Goal: Information Seeking & Learning: Check status

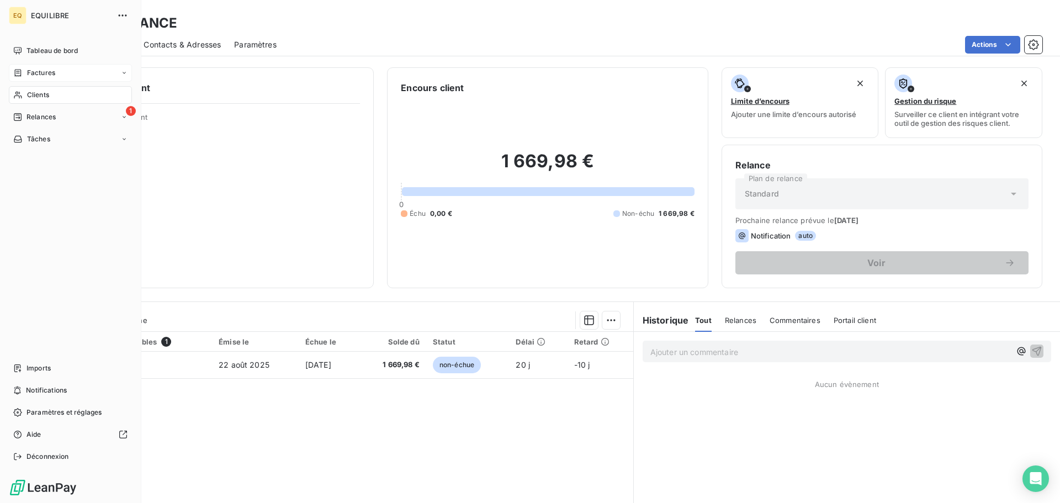
click at [59, 70] on div "Factures" at bounding box center [70, 73] width 123 height 18
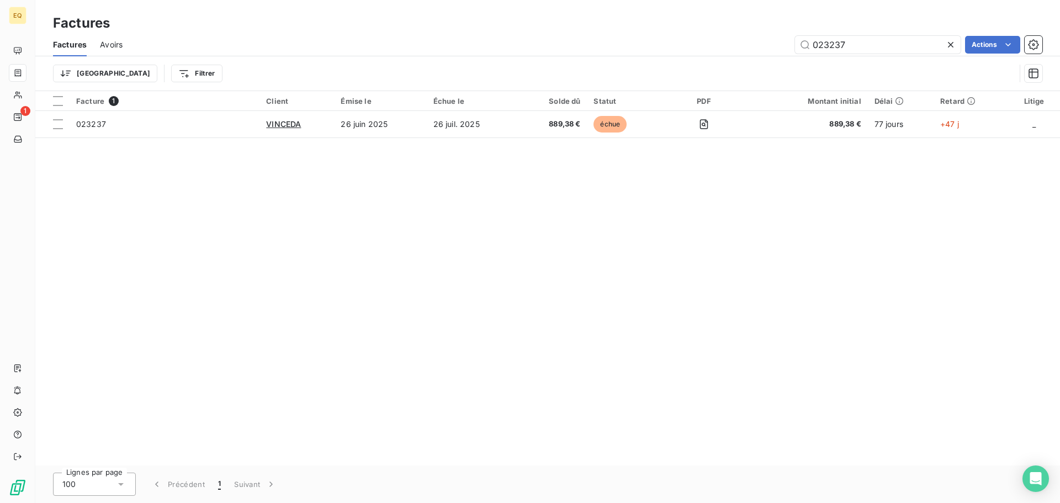
drag, startPoint x: 849, startPoint y: 43, endPoint x: 774, endPoint y: 36, distance: 74.8
click at [775, 36] on div "023237 Actions" at bounding box center [589, 45] width 907 height 18
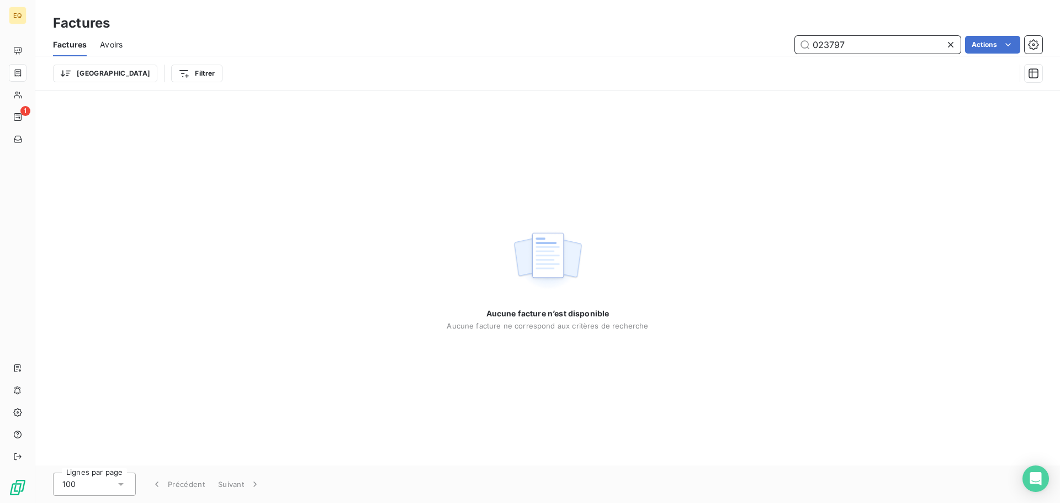
drag, startPoint x: 862, startPoint y: 46, endPoint x: 785, endPoint y: 43, distance: 76.8
click at [787, 43] on div "023797 Actions" at bounding box center [589, 45] width 907 height 18
type input "023754"
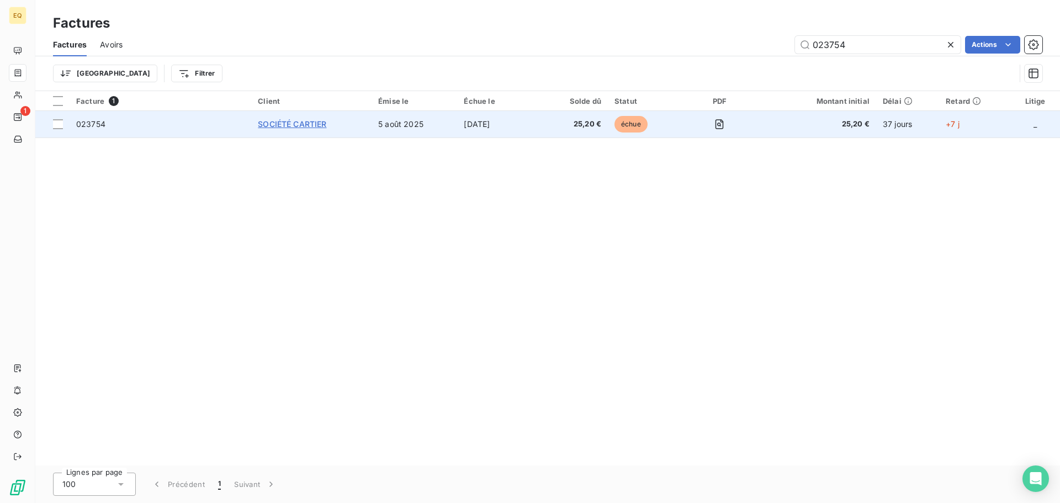
click at [310, 123] on span "SOCIÉTÉ CARTIER" at bounding box center [292, 123] width 68 height 9
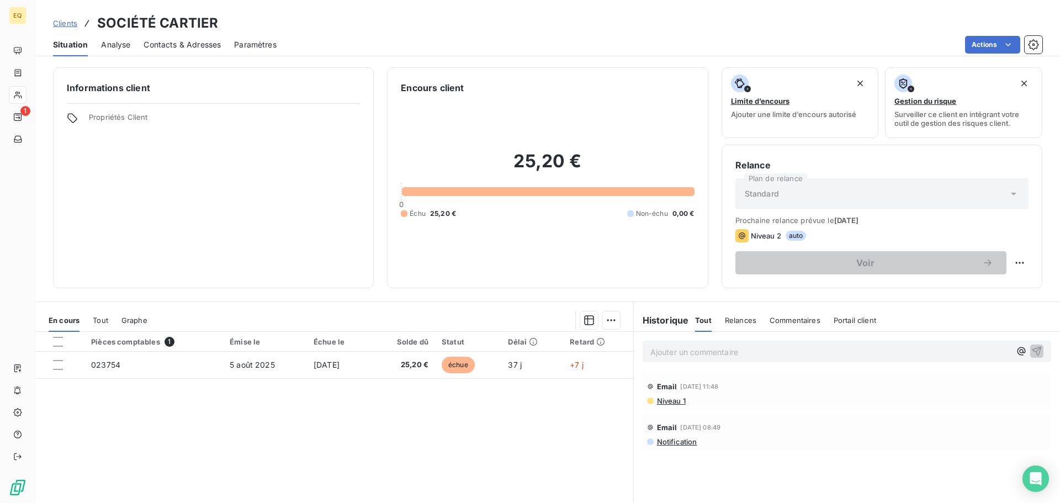
click at [186, 47] on span "Contacts & Adresses" at bounding box center [182, 44] width 77 height 11
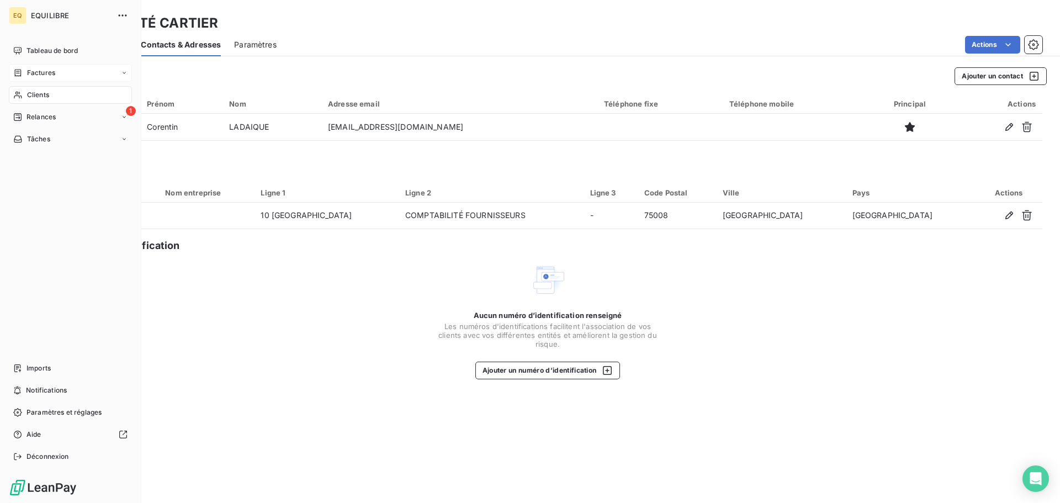
click at [45, 68] on span "Factures" at bounding box center [41, 73] width 28 height 10
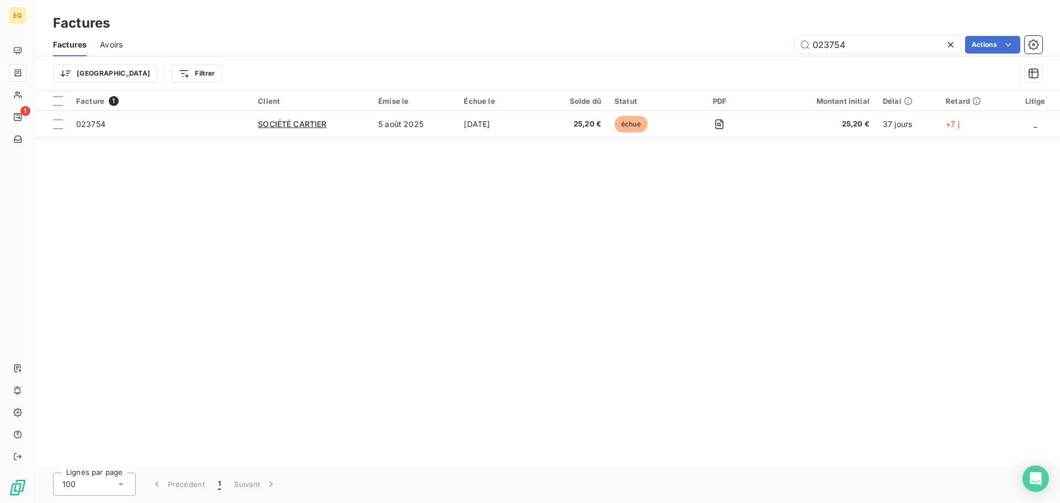
drag, startPoint x: 857, startPoint y: 38, endPoint x: 792, endPoint y: 38, distance: 65.7
click at [792, 38] on div "023754 Actions" at bounding box center [589, 45] width 907 height 18
type input "023770"
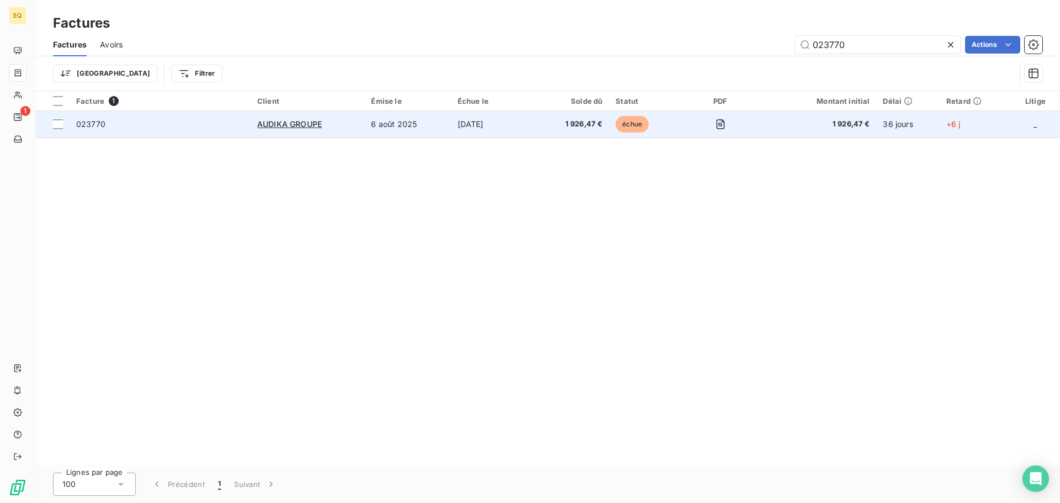
click at [446, 124] on td "6 août 2025" at bounding box center [407, 124] width 86 height 27
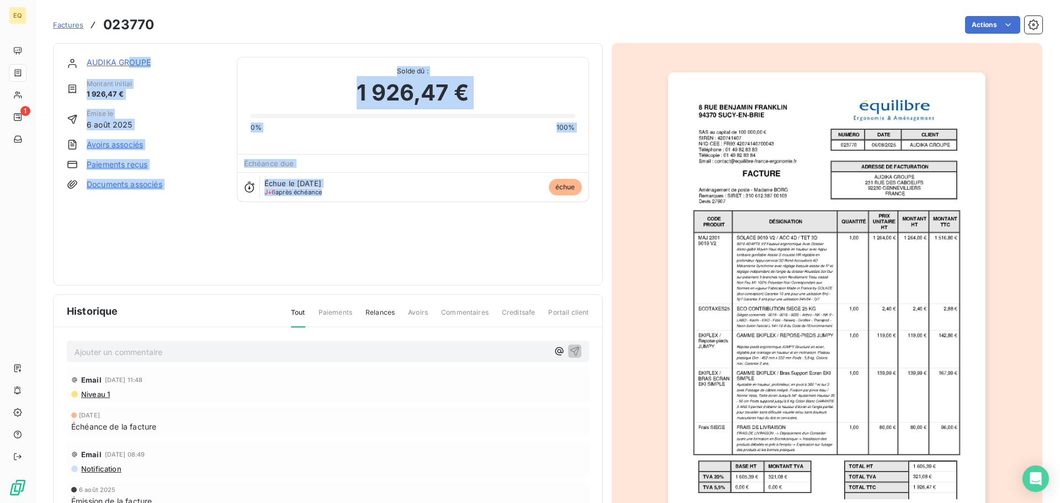
drag, startPoint x: 130, startPoint y: 62, endPoint x: 483, endPoint y: 215, distance: 384.0
click at [483, 216] on div "AUDIKA GROUPE Montant initial 1 926,47 € Émise le [DATE] Avoirs associés Paieme…" at bounding box center [328, 164] width 522 height 215
click at [453, 239] on div "AUDIKA GROUPE Montant initial 1 926,47 € Émise le [DATE] Avoirs associés Paieme…" at bounding box center [328, 164] width 522 height 215
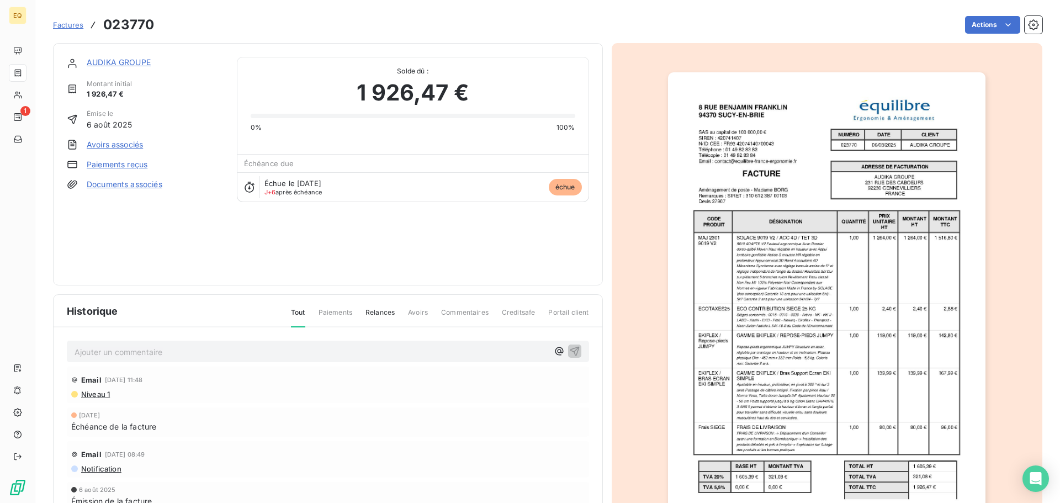
click at [136, 63] on link "AUDIKA GROUPE" at bounding box center [119, 61] width 64 height 9
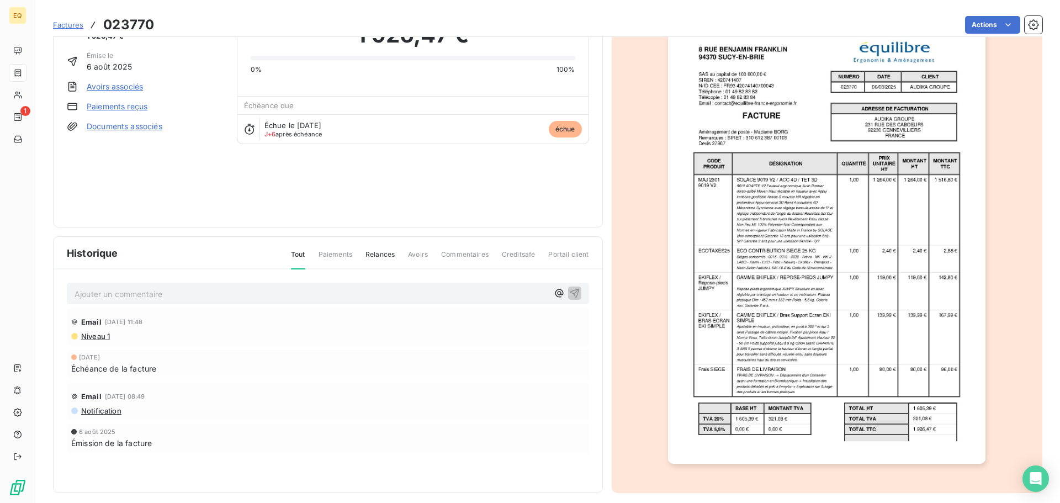
scroll to position [66, 0]
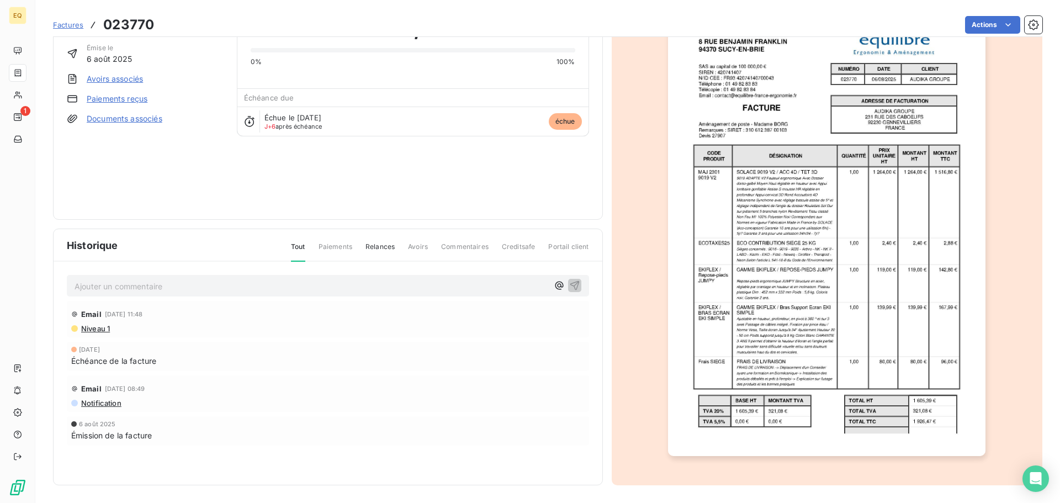
click at [75, 27] on span "Factures" at bounding box center [68, 24] width 30 height 9
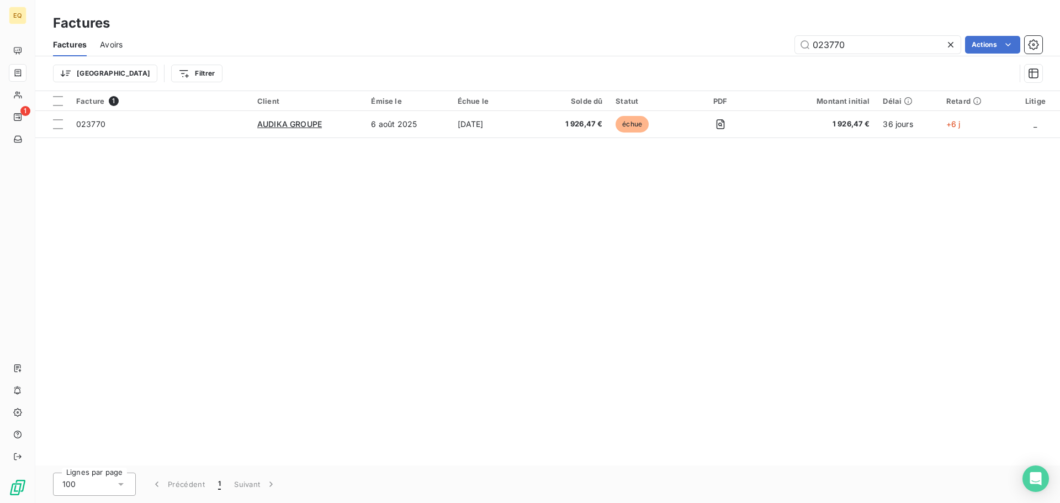
drag, startPoint x: 865, startPoint y: 52, endPoint x: 791, endPoint y: 44, distance: 74.5
click at [791, 44] on div "023770 Actions" at bounding box center [589, 45] width 907 height 18
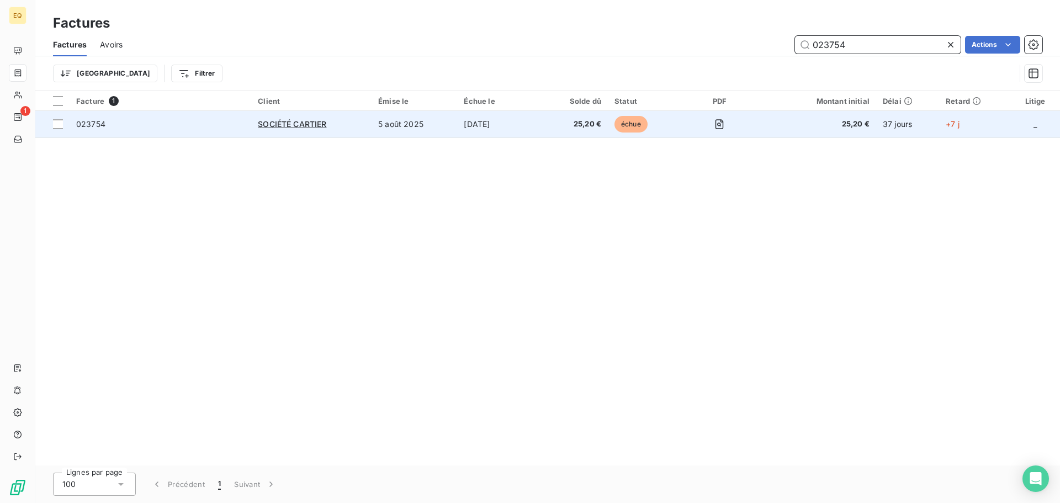
type input "023754"
click at [494, 121] on td "[DATE]" at bounding box center [499, 124] width 84 height 27
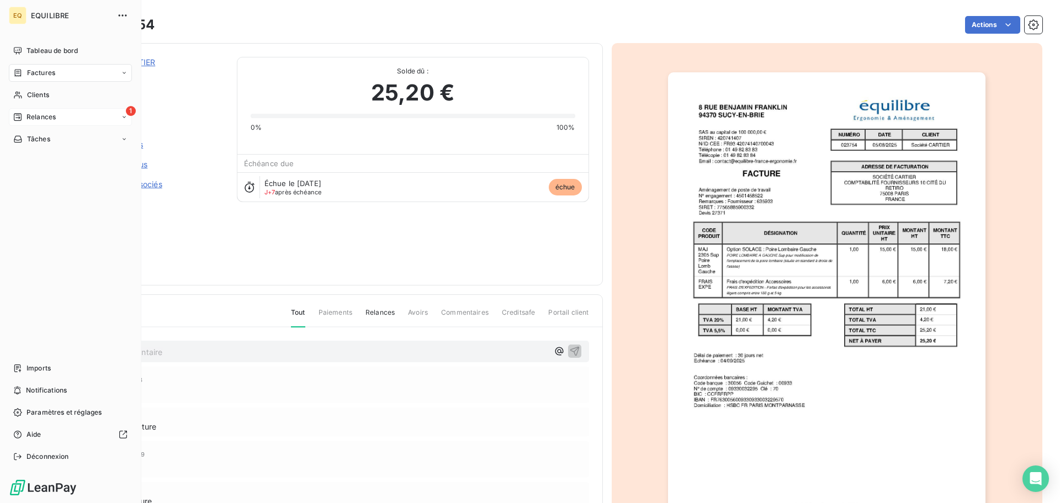
click at [34, 116] on span "Relances" at bounding box center [41, 117] width 29 height 10
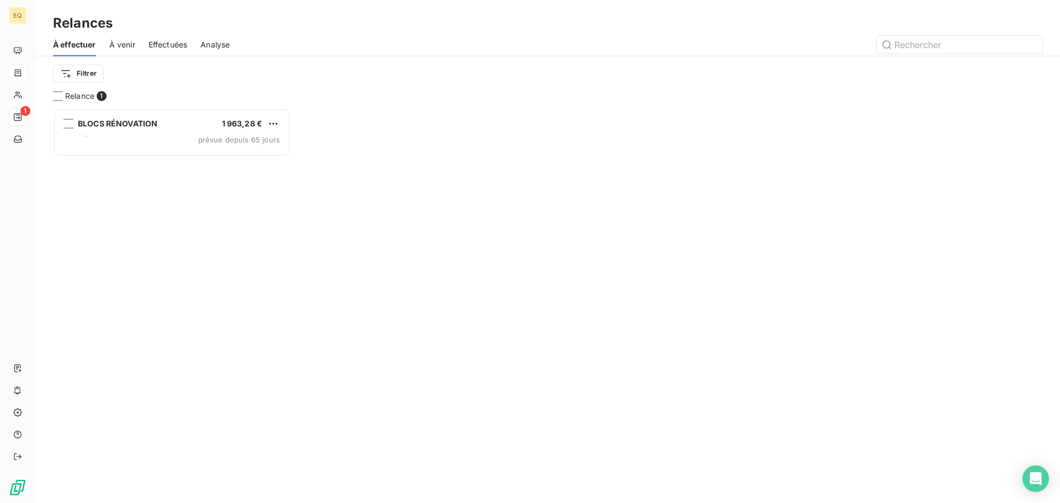
scroll to position [386, 229]
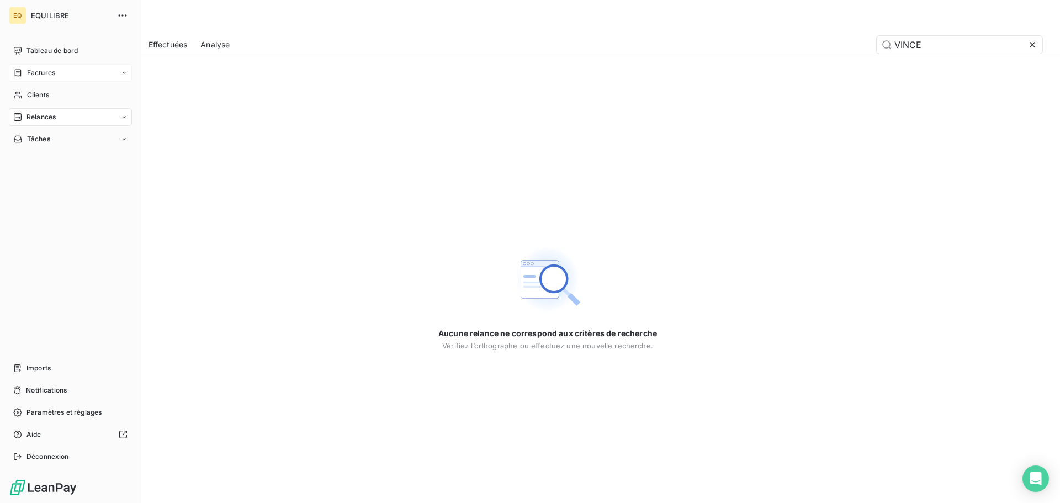
type input "VINCE"
click at [50, 71] on span "Factures" at bounding box center [41, 73] width 28 height 10
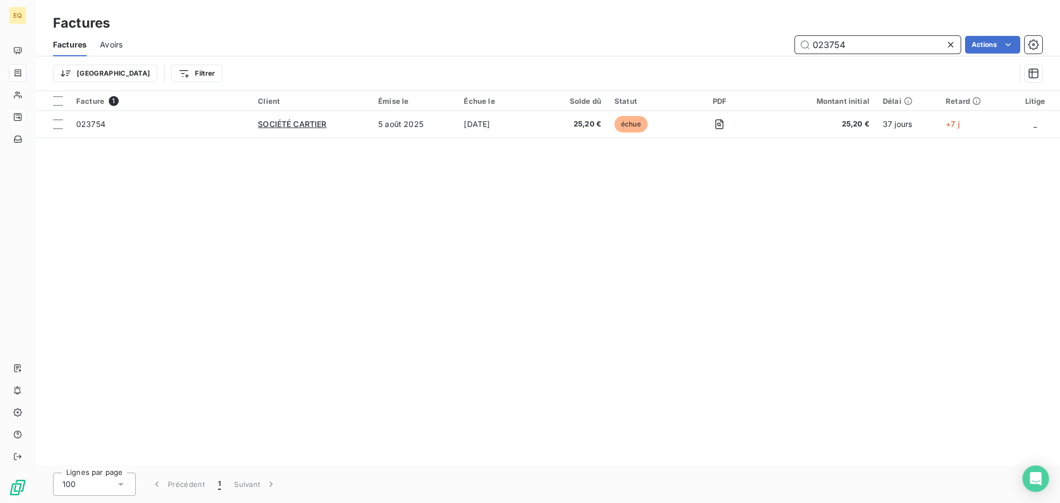
drag, startPoint x: 852, startPoint y: 44, endPoint x: 772, endPoint y: 39, distance: 79.7
click at [772, 39] on div "023754 Actions" at bounding box center [589, 45] width 907 height 18
type input "023659"
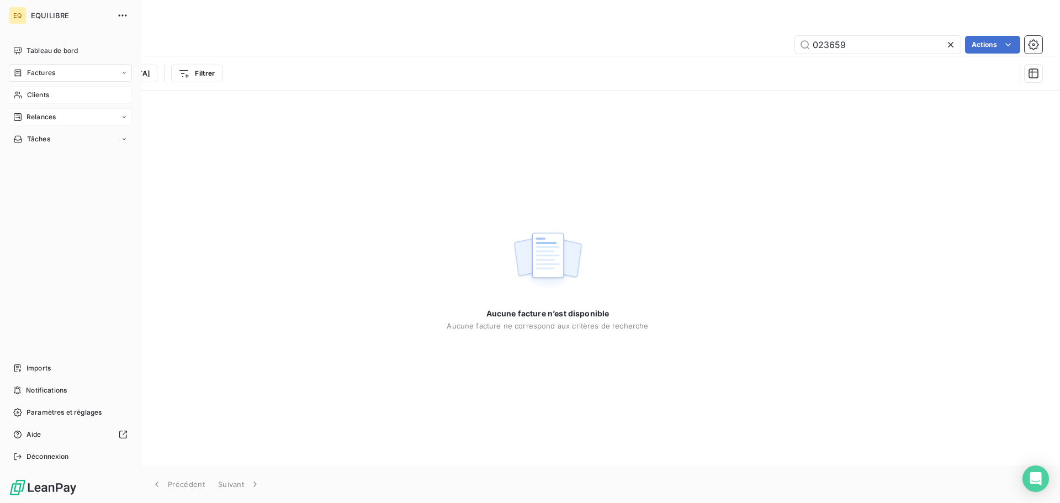
click at [44, 94] on span "Clients" at bounding box center [38, 95] width 22 height 10
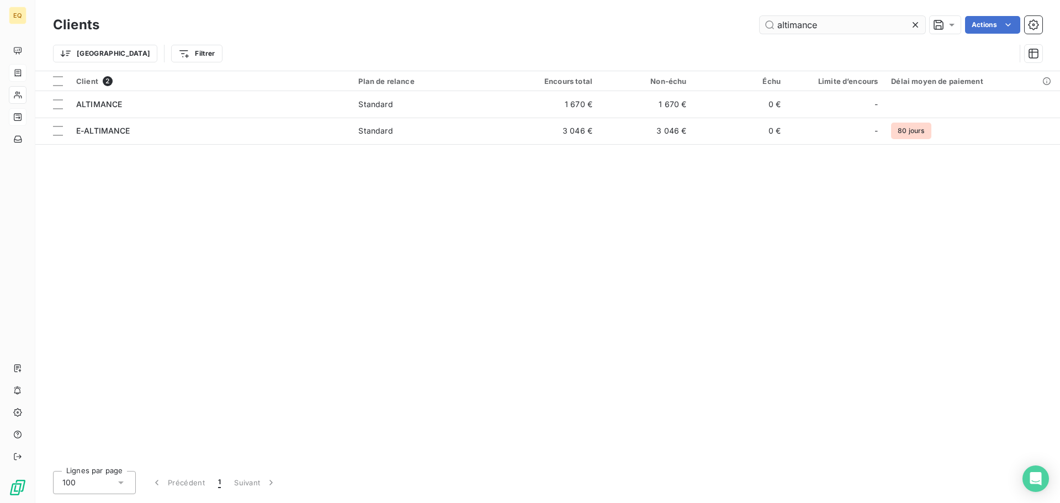
drag, startPoint x: 832, startPoint y: 30, endPoint x: 766, endPoint y: 22, distance: 66.3
click at [766, 22] on input "altimance" at bounding box center [843, 25] width 166 height 18
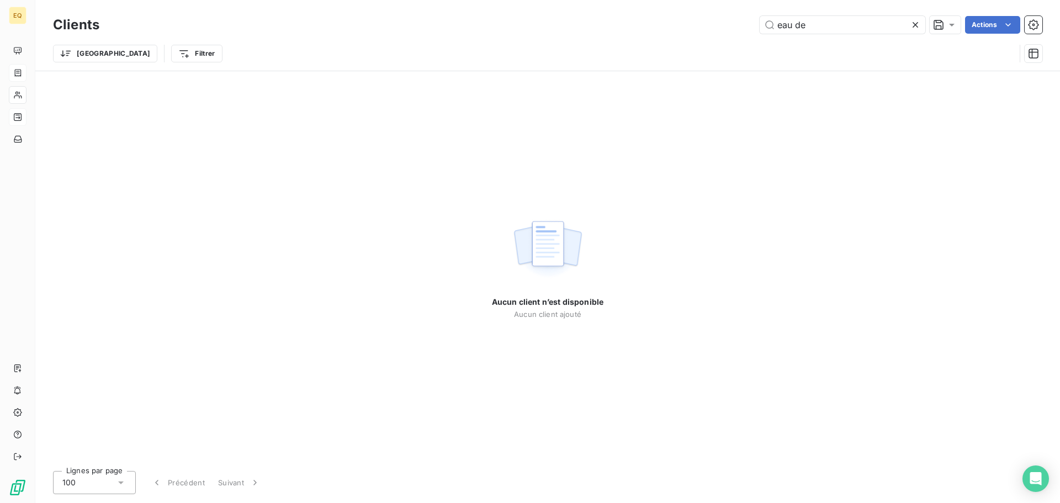
type input "eau de"
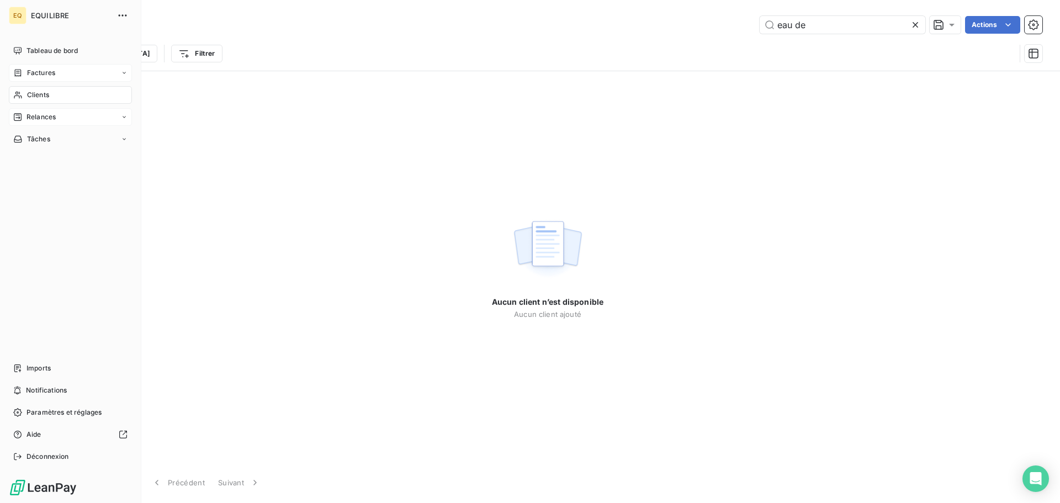
click at [60, 116] on div "Relances" at bounding box center [70, 117] width 123 height 18
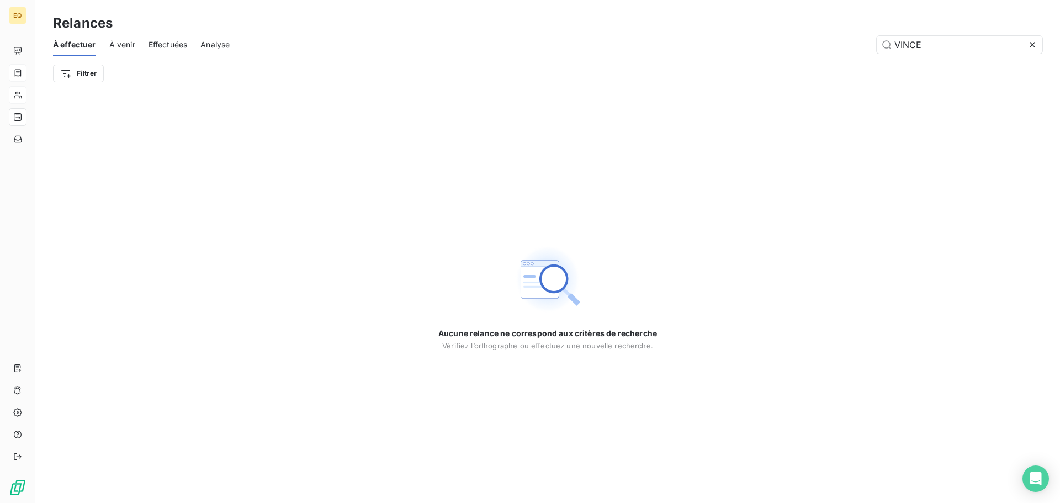
click at [170, 44] on span "Effectuées" at bounding box center [168, 44] width 39 height 11
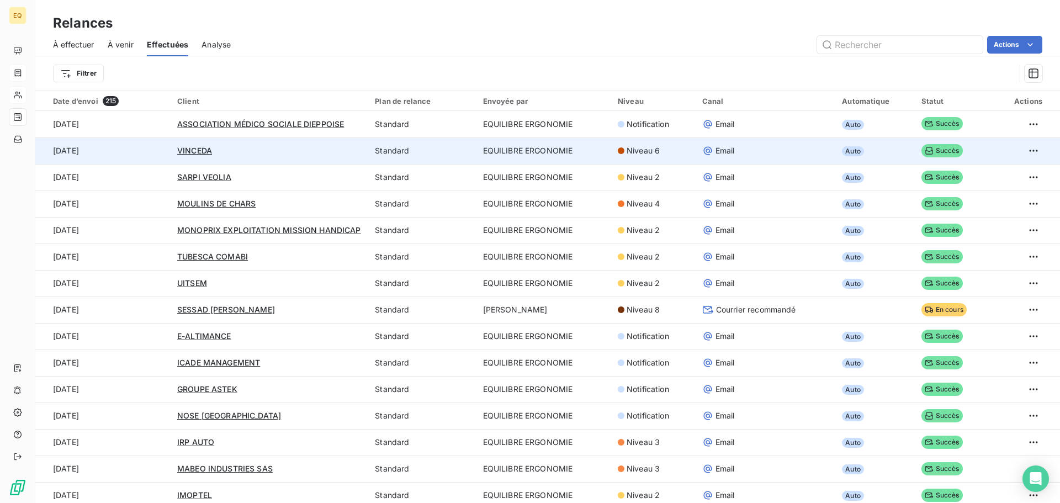
click at [294, 149] on div "VINCEDA" at bounding box center [269, 150] width 184 height 11
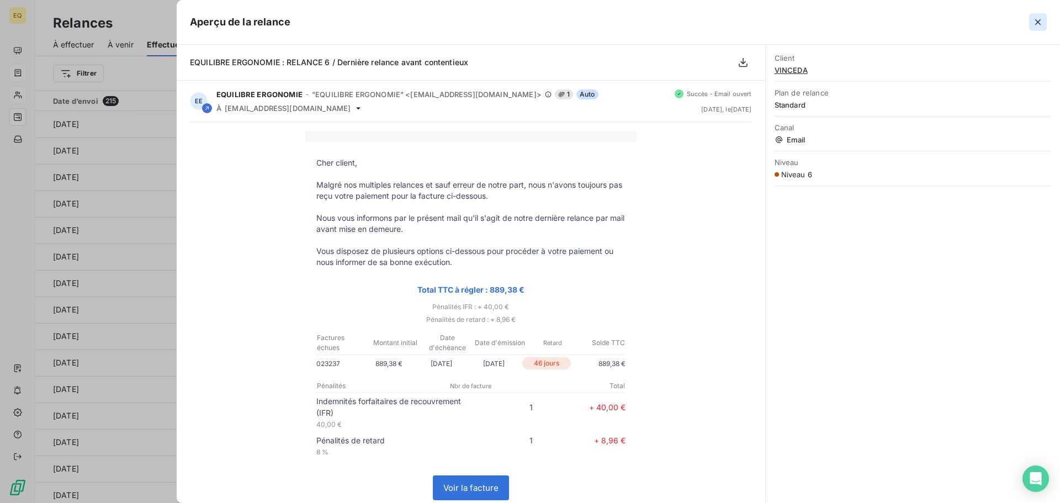
click at [1039, 23] on icon "button" at bounding box center [1038, 22] width 6 height 6
